Goal: Information Seeking & Learning: Learn about a topic

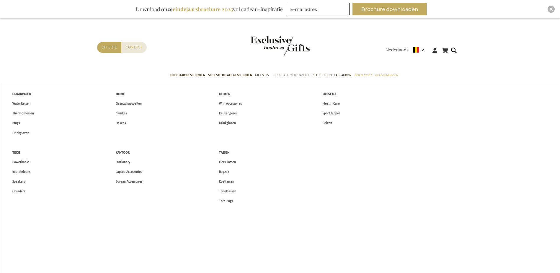
click at [286, 73] on span "Corporate Merchandise" at bounding box center [291, 75] width 38 height 6
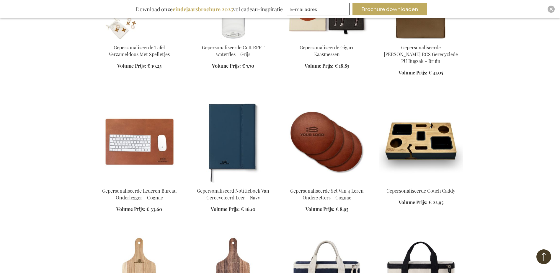
scroll to position [590, 0]
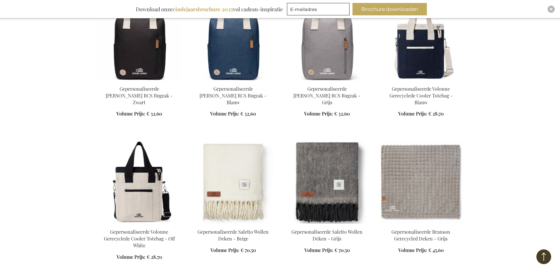
scroll to position [1003, 0]
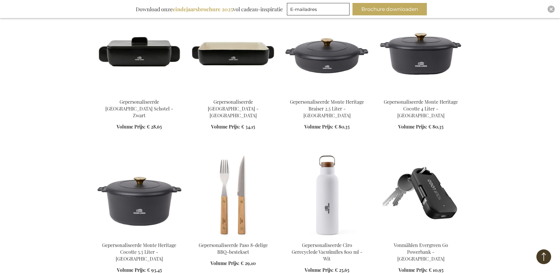
scroll to position [1682, 0]
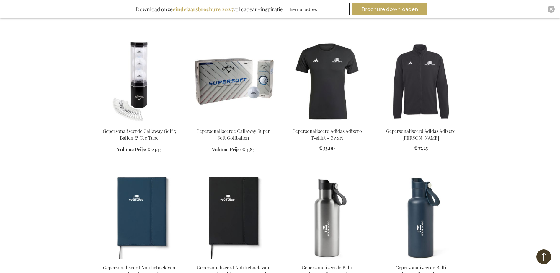
scroll to position [2007, 0]
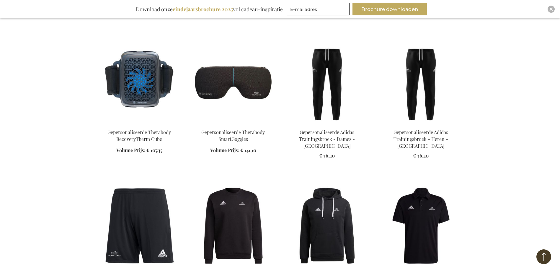
scroll to position [2597, 0]
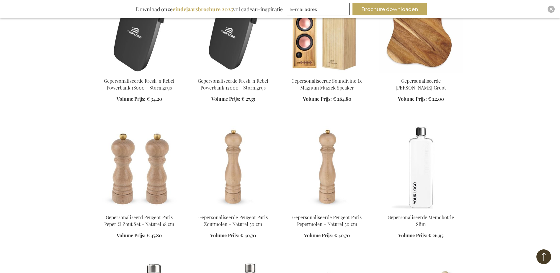
scroll to position [4309, 0]
